Goal: Task Accomplishment & Management: Manage account settings

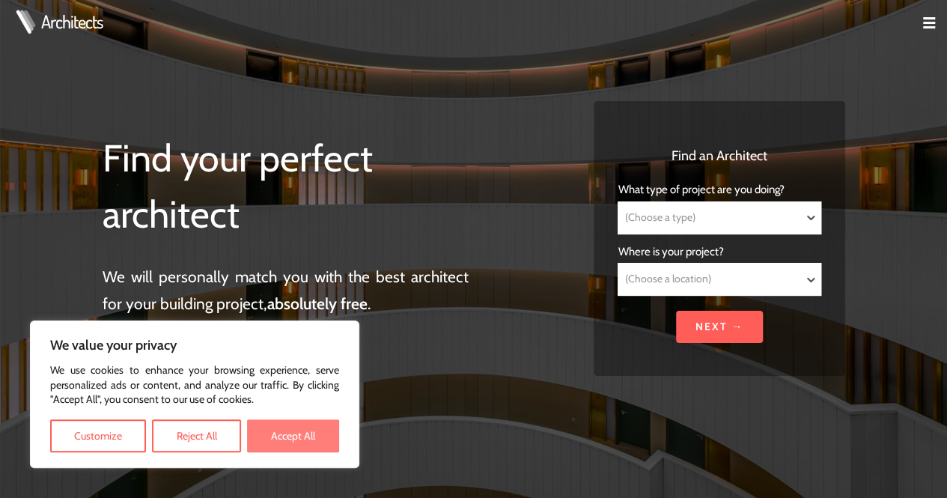
click at [297, 429] on button "Accept All" at bounding box center [293, 435] width 92 height 33
checkbox input "true"
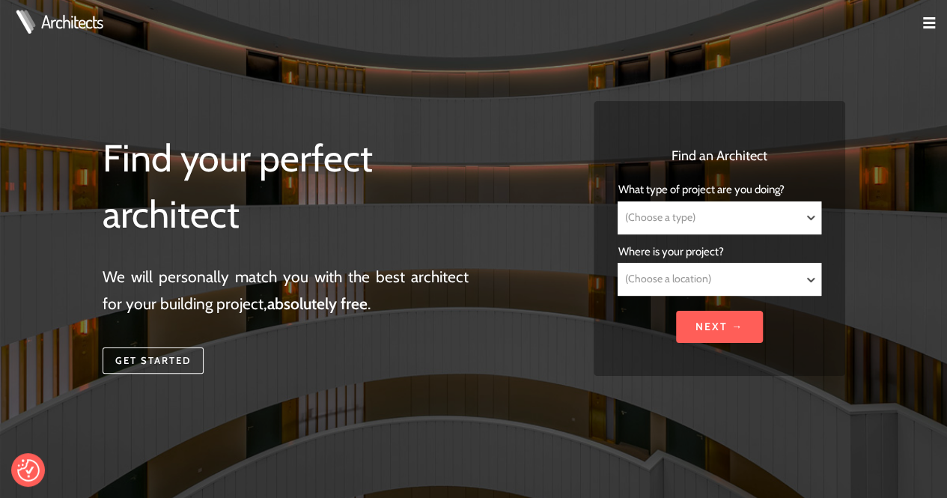
click at [920, 22] on td at bounding box center [923, 24] width 48 height 48
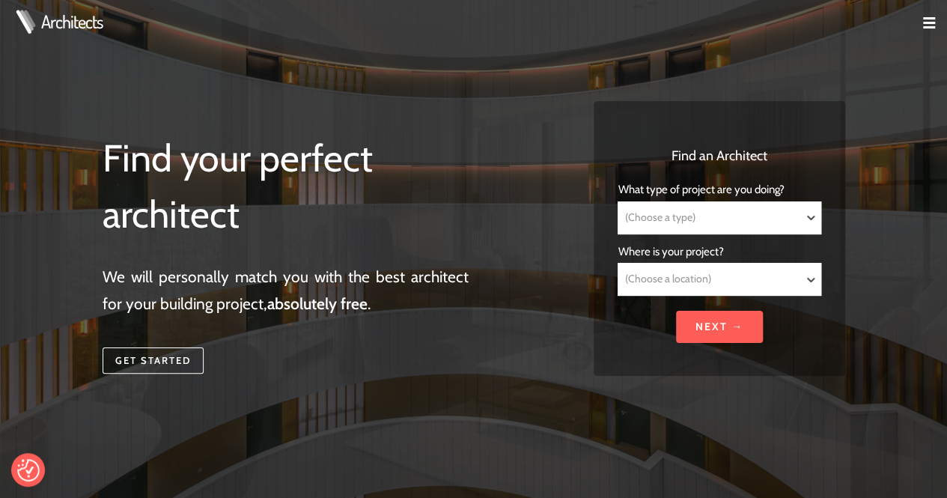
click at [929, 22] on img at bounding box center [929, 23] width 12 height 12
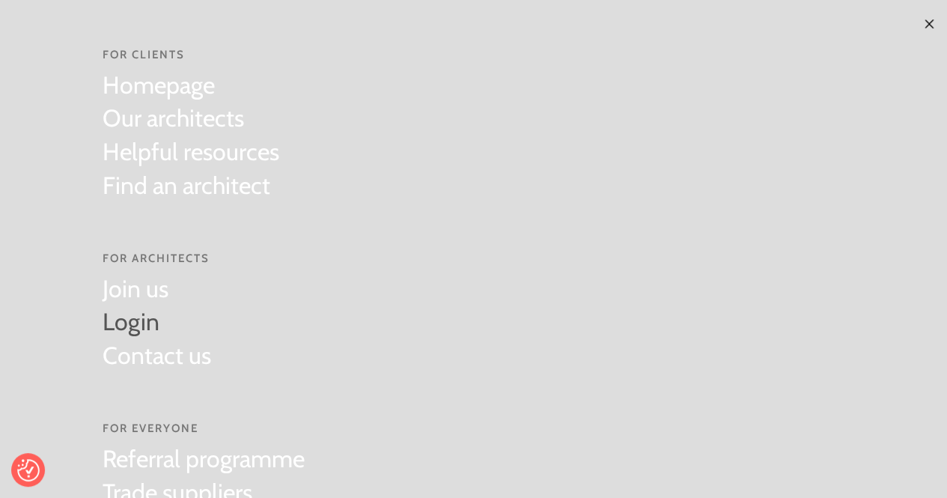
click at [136, 321] on link "Login" at bounding box center [157, 323] width 109 height 34
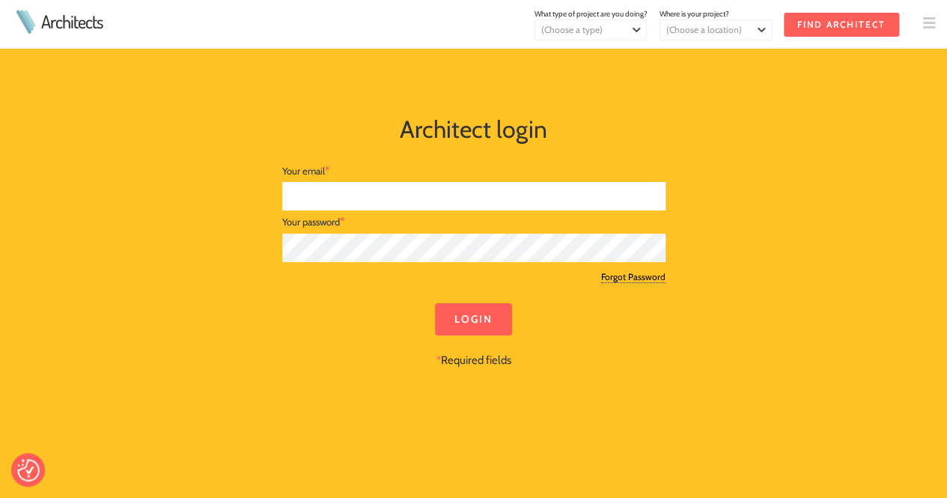
click at [350, 190] on input "text" at bounding box center [473, 196] width 383 height 29
click at [362, 189] on input "text" at bounding box center [473, 196] width 383 height 29
type input "[PERSON_NAME][EMAIL_ADDRESS][DOMAIN_NAME]"
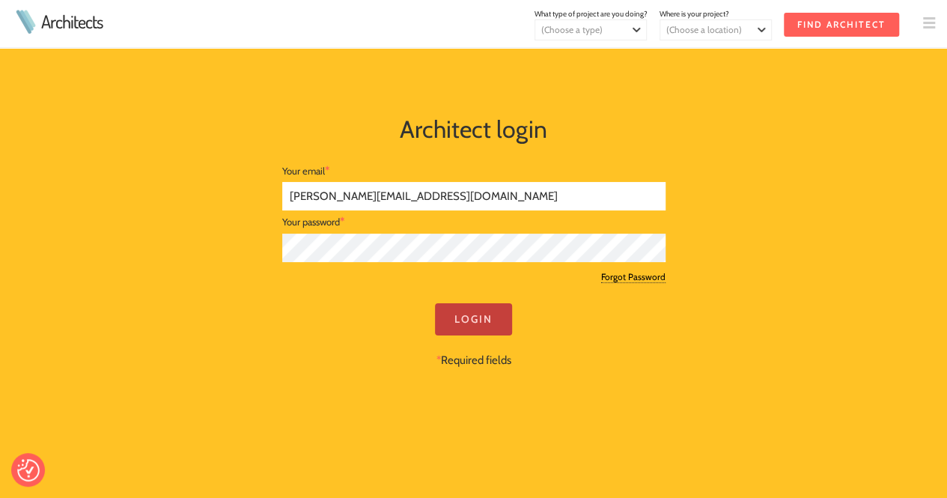
click at [470, 328] on input "Login" at bounding box center [473, 319] width 77 height 32
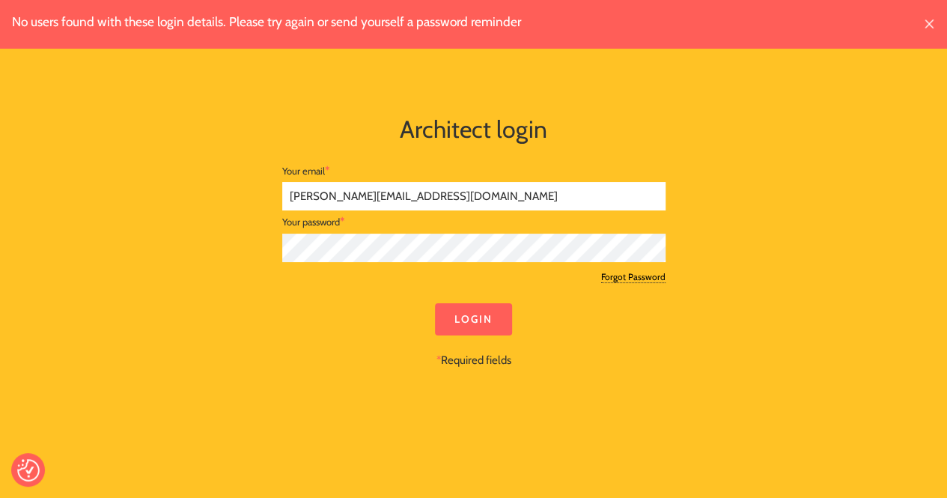
click at [214, 243] on div "No users found with these login details. Please try again or send yourself a pa…" at bounding box center [474, 249] width 767 height 443
click at [435, 303] on input "Login" at bounding box center [473, 319] width 77 height 32
drag, startPoint x: 606, startPoint y: 314, endPoint x: 590, endPoint y: 314, distance: 15.7
click at [606, 314] on div "Login * Required fields" at bounding box center [473, 336] width 383 height 66
click at [483, 315] on input "Login" at bounding box center [473, 319] width 77 height 32
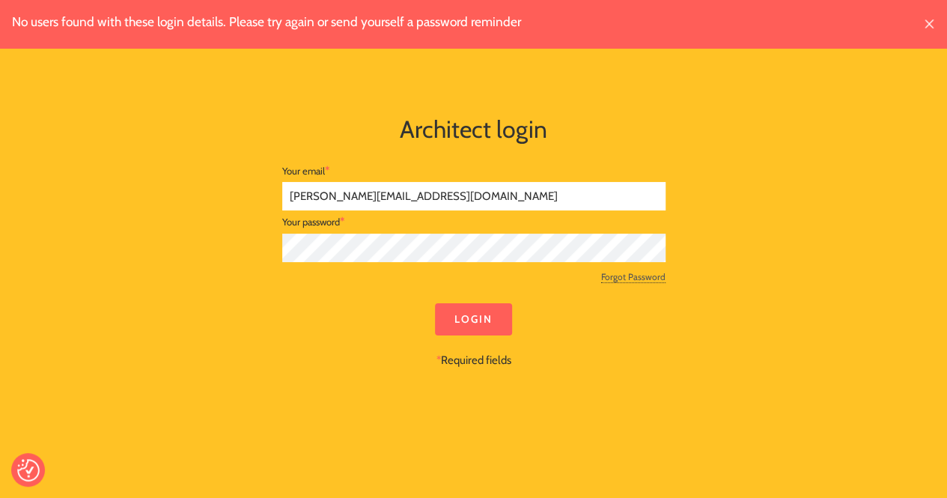
click at [635, 276] on link "Forgot Password" at bounding box center [633, 277] width 64 height 12
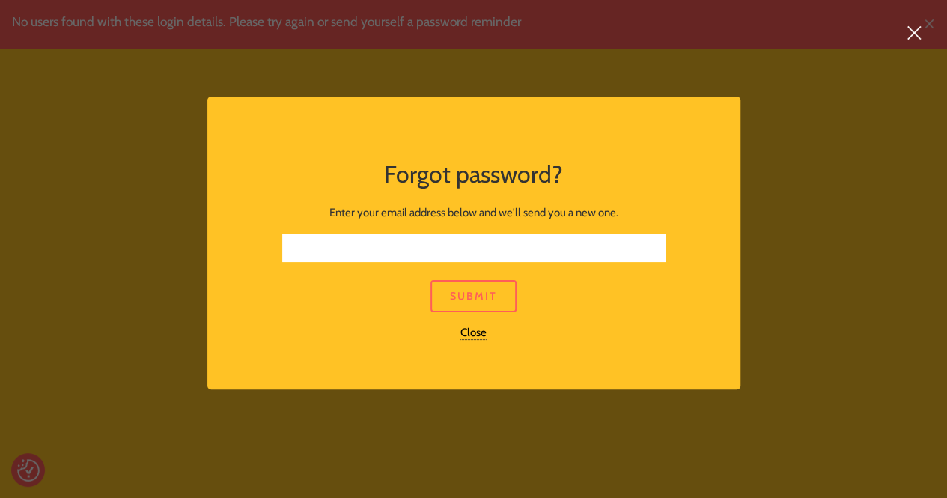
click at [481, 252] on input "text" at bounding box center [473, 248] width 383 height 29
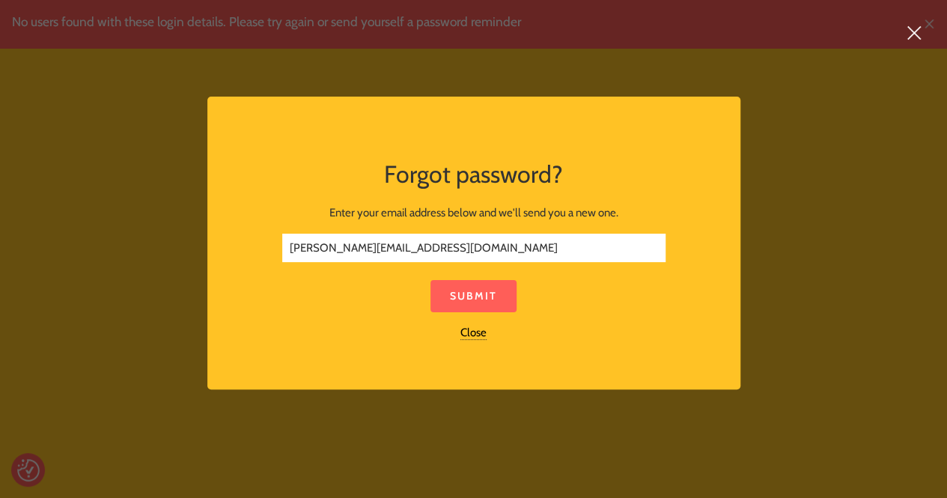
type input "scott@lewisandmallon.com"
click at [482, 291] on link "Submit" at bounding box center [474, 296] width 86 height 32
click at [458, 285] on link "Submit" at bounding box center [474, 296] width 86 height 32
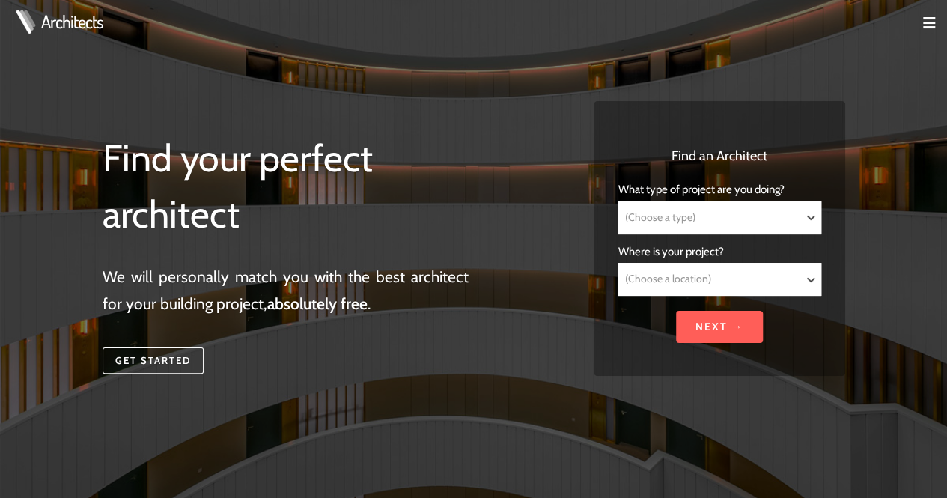
click at [932, 23] on img at bounding box center [929, 23] width 12 height 12
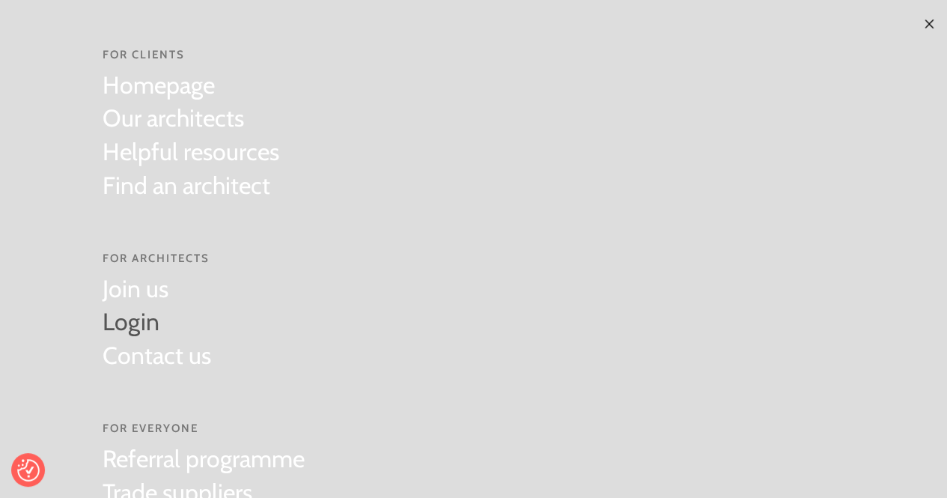
click at [115, 323] on link "Login" at bounding box center [157, 323] width 109 height 34
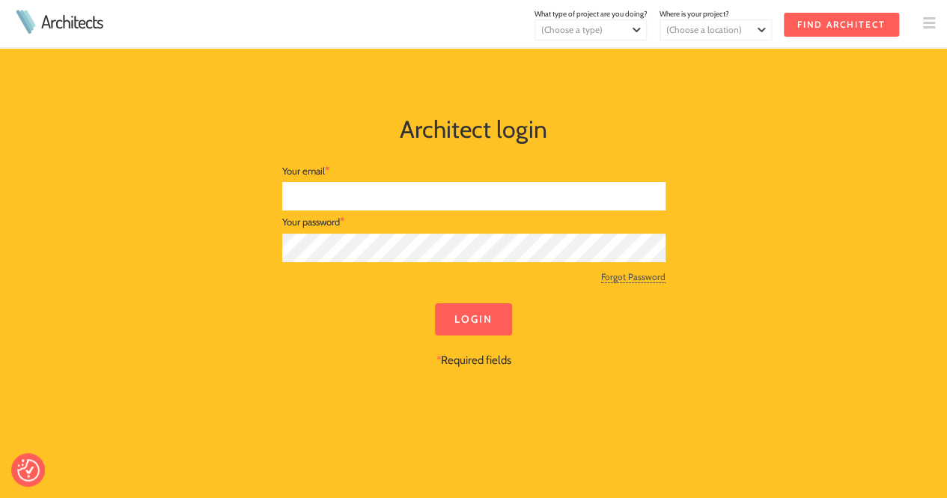
click at [619, 277] on link "Forgot Password" at bounding box center [633, 277] width 64 height 12
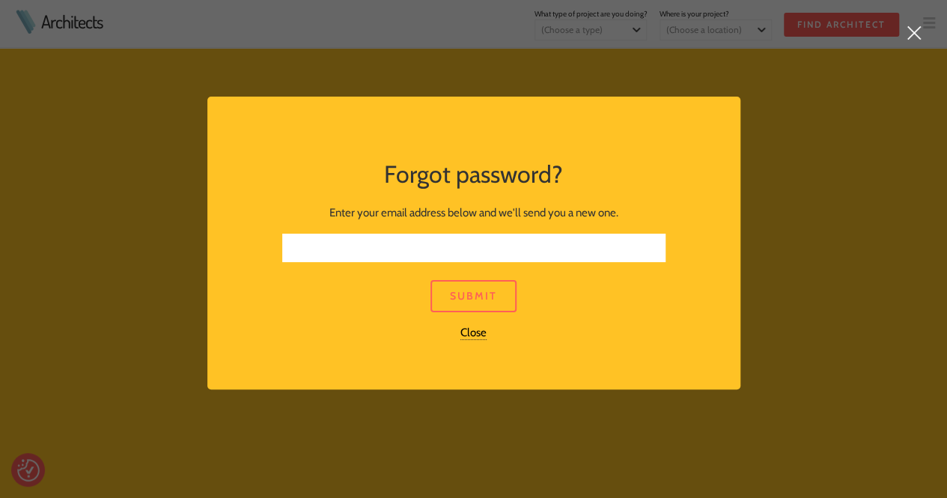
click at [442, 240] on input "text" at bounding box center [473, 248] width 383 height 29
click at [398, 238] on input "text" at bounding box center [473, 248] width 383 height 29
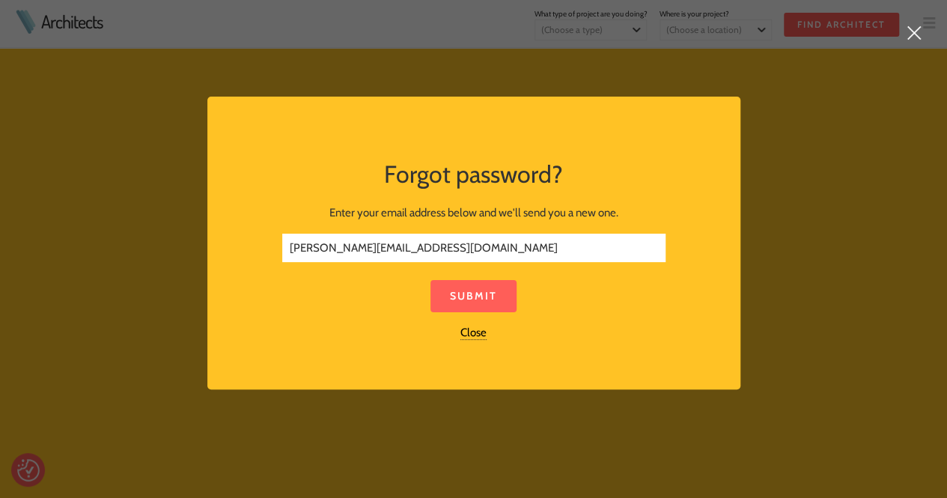
type input "scott@lewisandmallon.com"
click at [465, 300] on link "Submit" at bounding box center [474, 296] width 86 height 32
click at [473, 297] on link "Submit" at bounding box center [474, 296] width 86 height 32
click at [461, 335] on link "Close" at bounding box center [474, 333] width 26 height 14
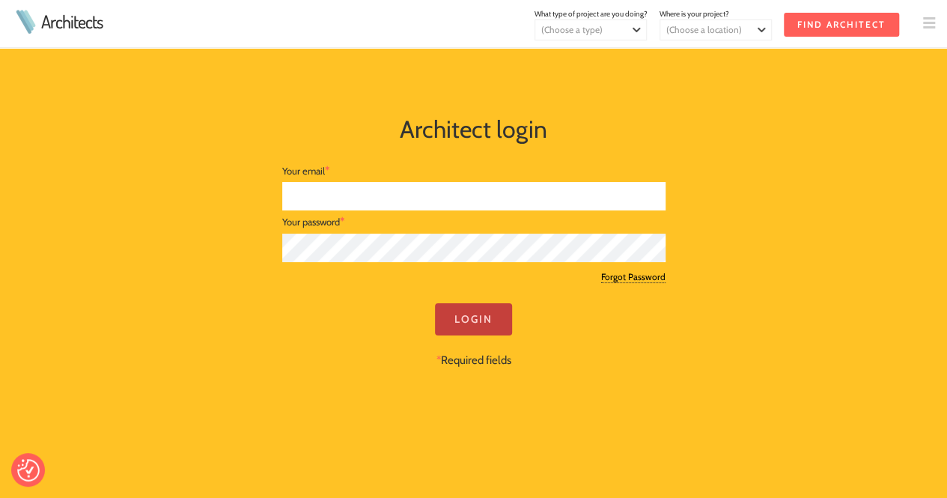
click at [460, 318] on input "Login" at bounding box center [473, 319] width 77 height 32
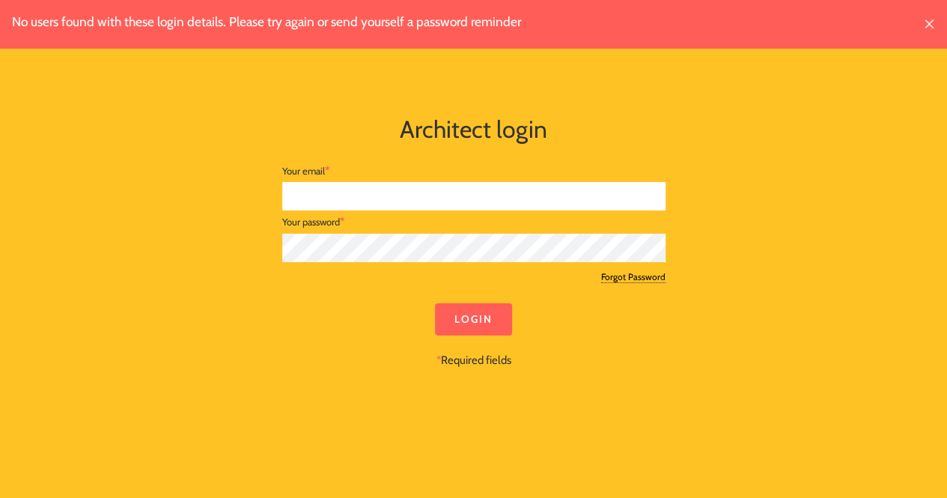
click at [610, 279] on link "Forgot Password" at bounding box center [633, 277] width 64 height 12
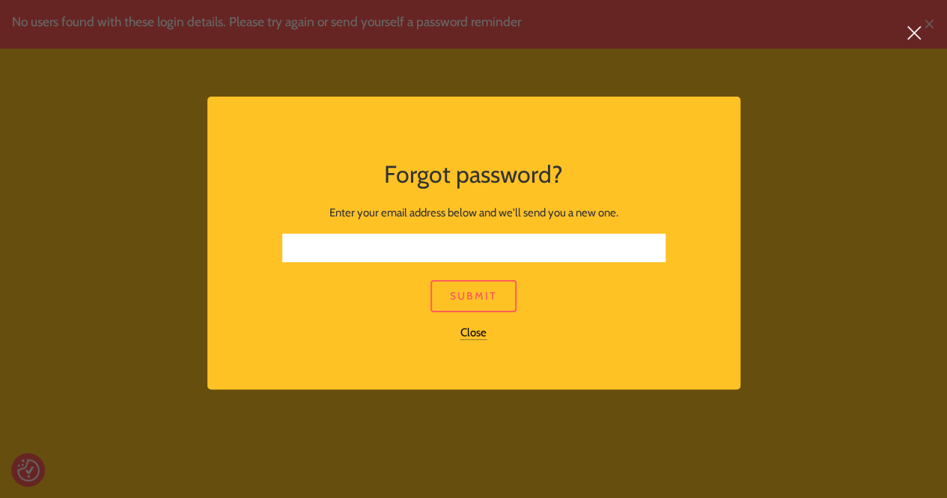
click at [413, 247] on input "text" at bounding box center [473, 248] width 383 height 29
type input "scott@lamastudio.co.uk"
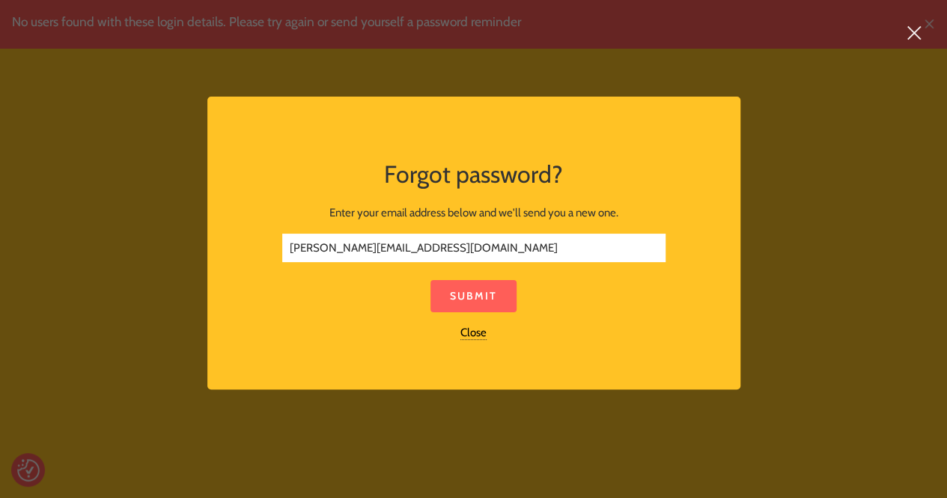
click at [452, 296] on link "Submit" at bounding box center [474, 296] width 86 height 32
click at [462, 334] on link "Close" at bounding box center [474, 333] width 26 height 14
